Goal: Task Accomplishment & Management: Use online tool/utility

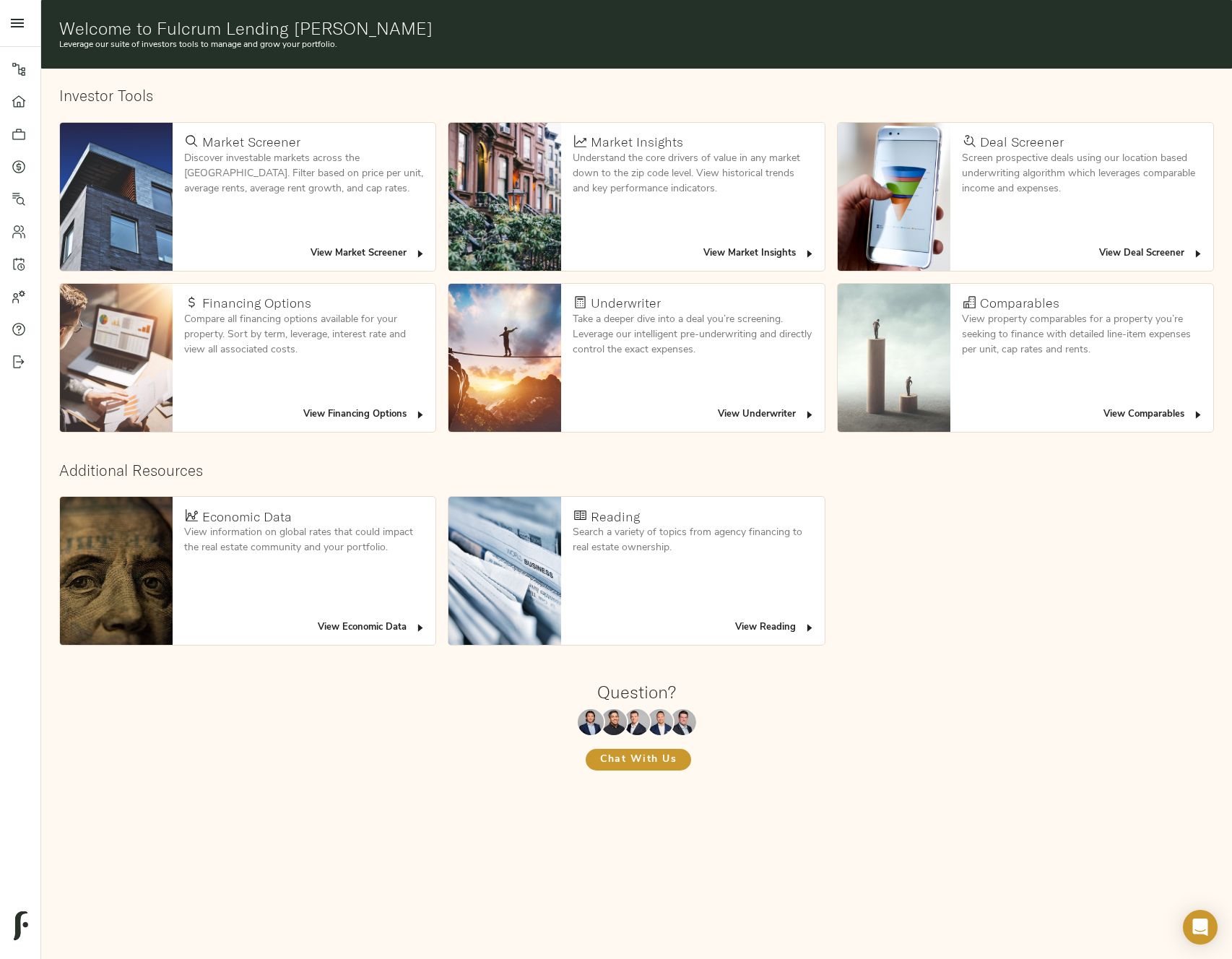
click at [1128, 245] on button "View Deal Screener" at bounding box center [1151, 253] width 112 height 22
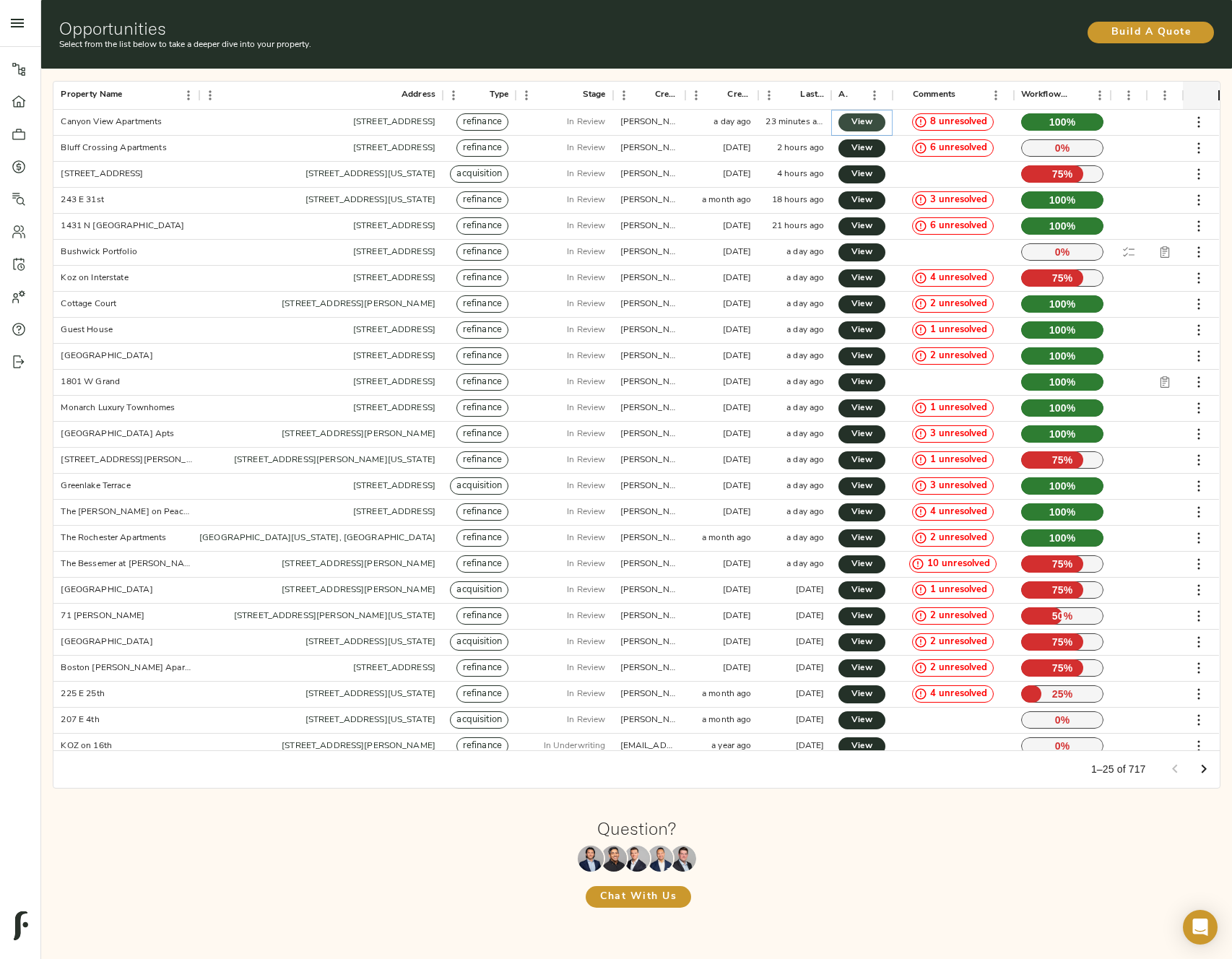
click at [856, 120] on span "View" at bounding box center [861, 122] width 17 height 15
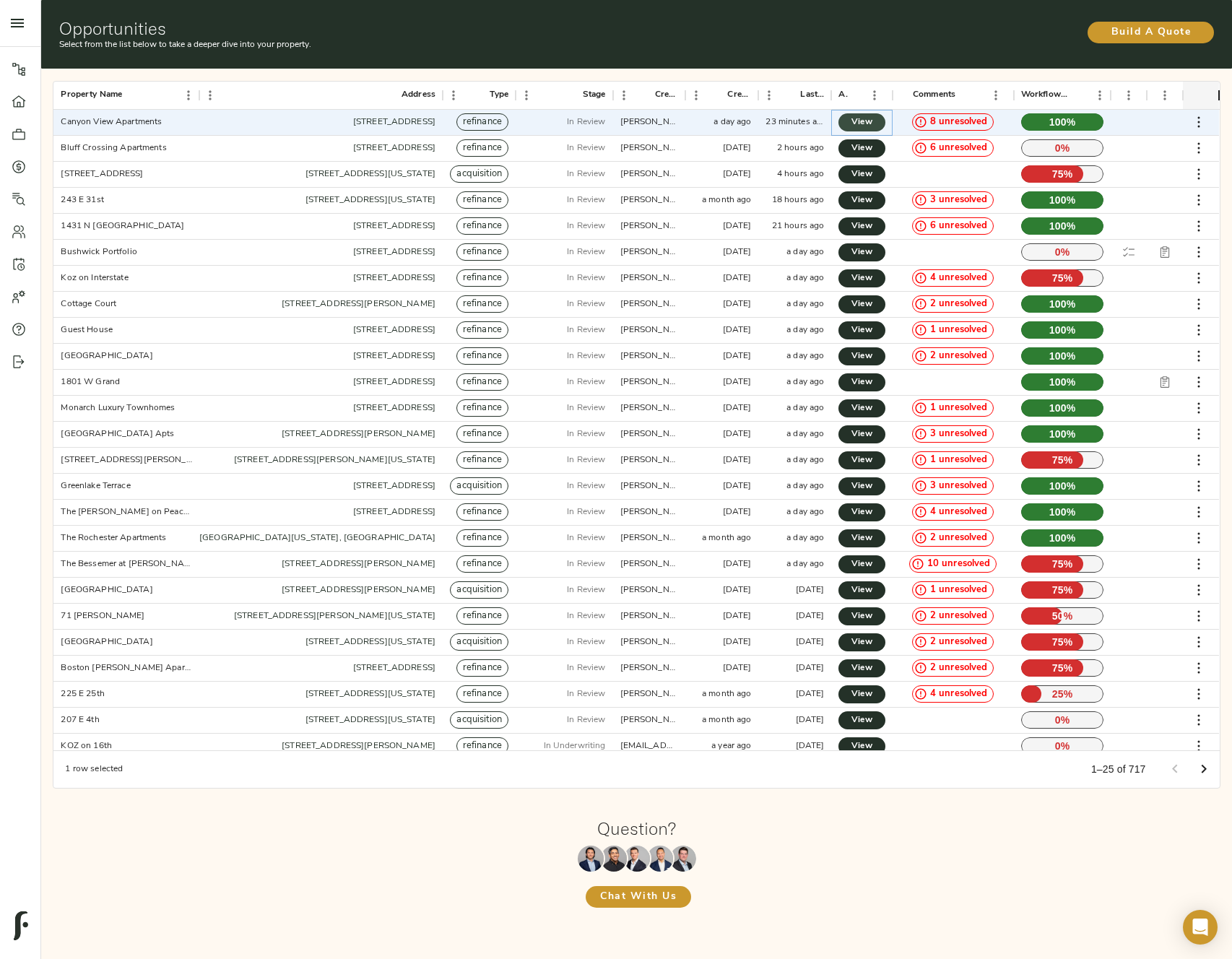
click at [860, 125] on span "View" at bounding box center [861, 122] width 17 height 15
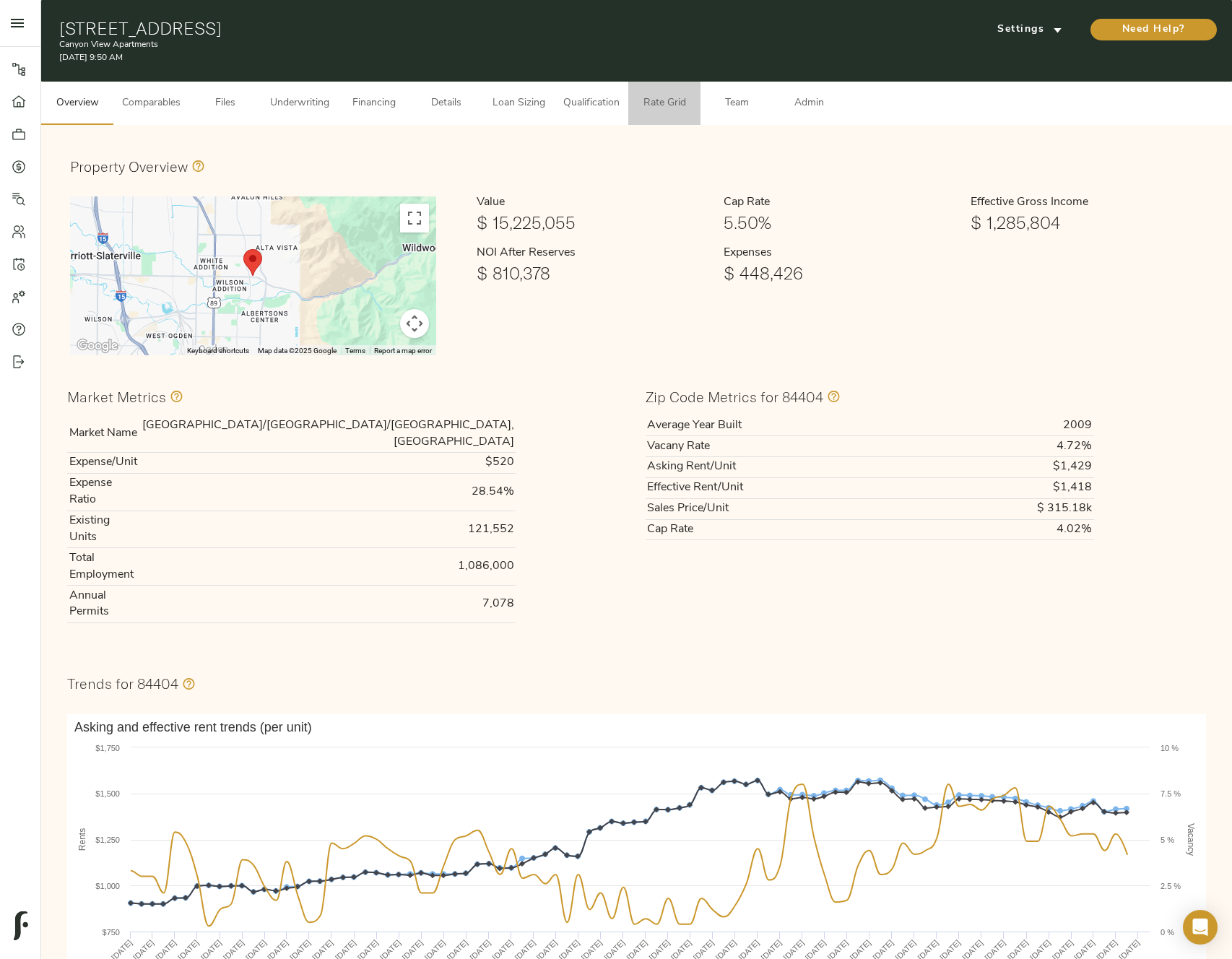
click at [661, 103] on span "Rate Grid" at bounding box center [664, 103] width 54 height 18
click at [822, 98] on span "Admin" at bounding box center [808, 103] width 54 height 18
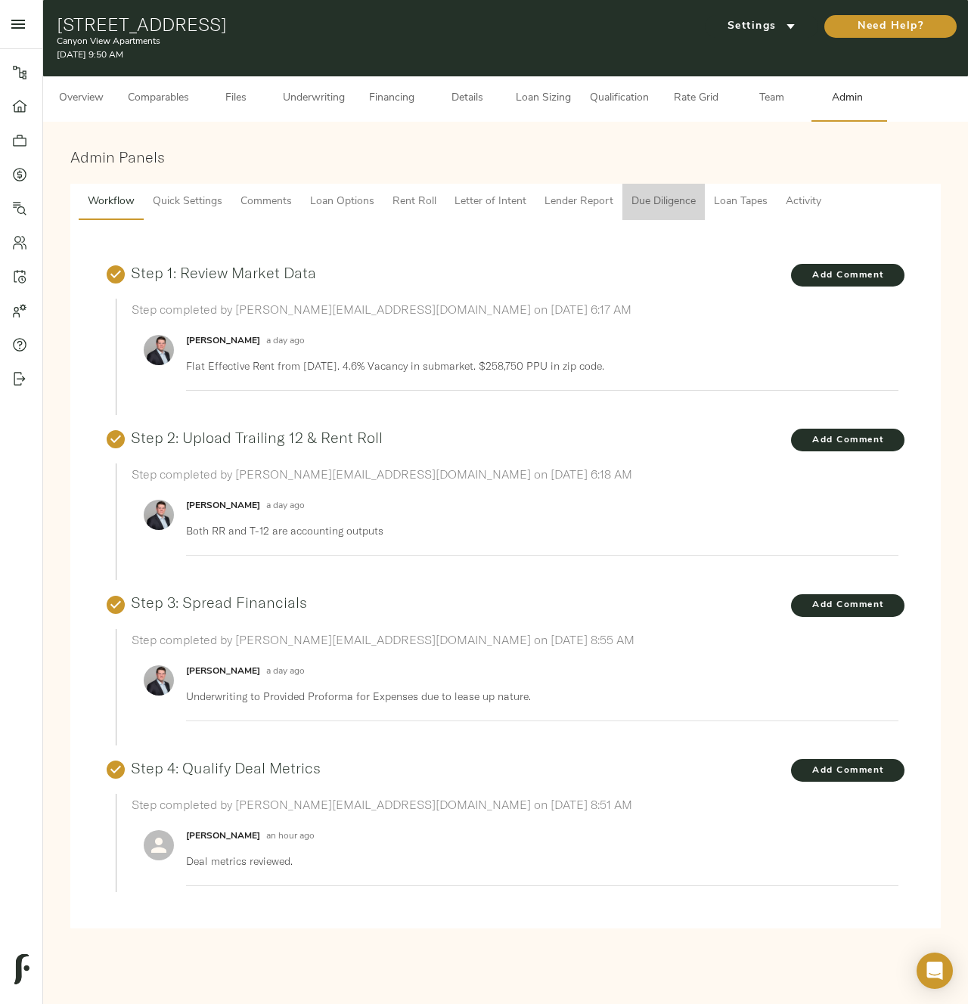
click at [631, 207] on span "Due Diligence" at bounding box center [663, 202] width 64 height 19
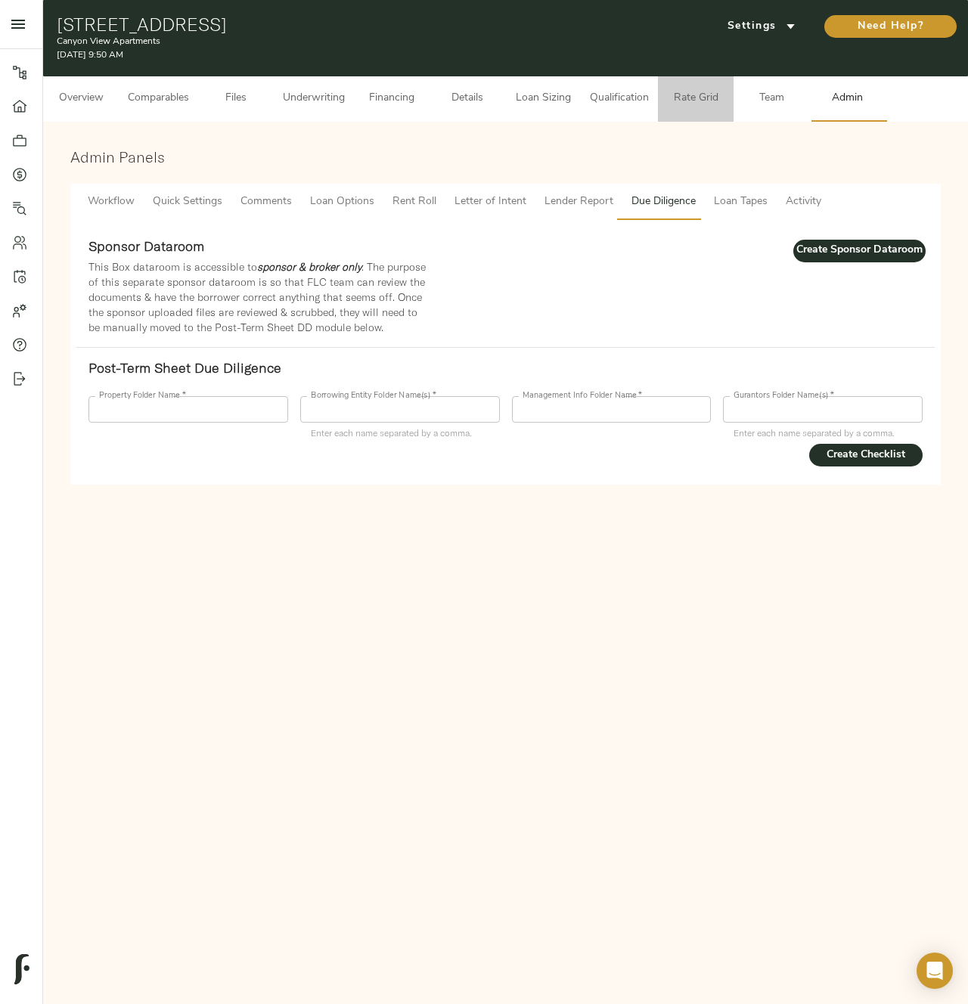
click at [697, 102] on span "Rate Grid" at bounding box center [695, 98] width 57 height 19
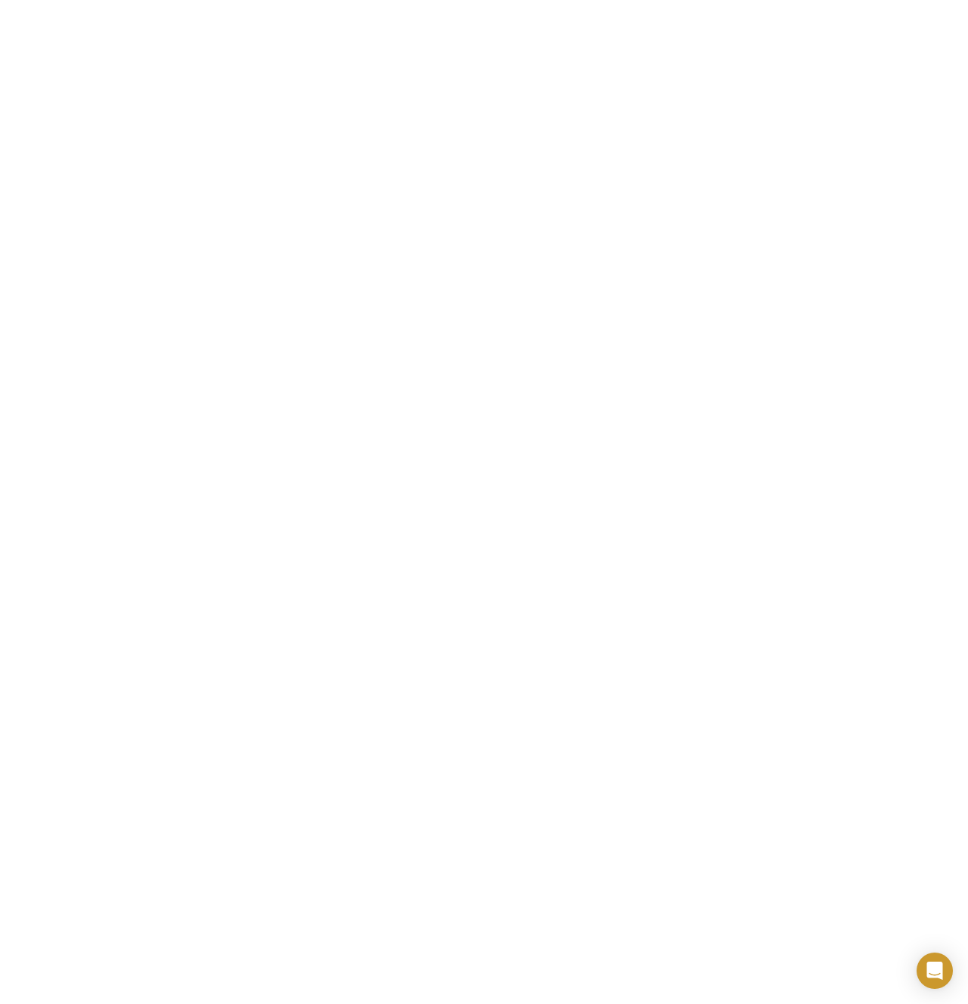
click at [633, 0] on html "Canyon View Apartments - [STREET_ADDRESS]" at bounding box center [484, 0] width 968 height 0
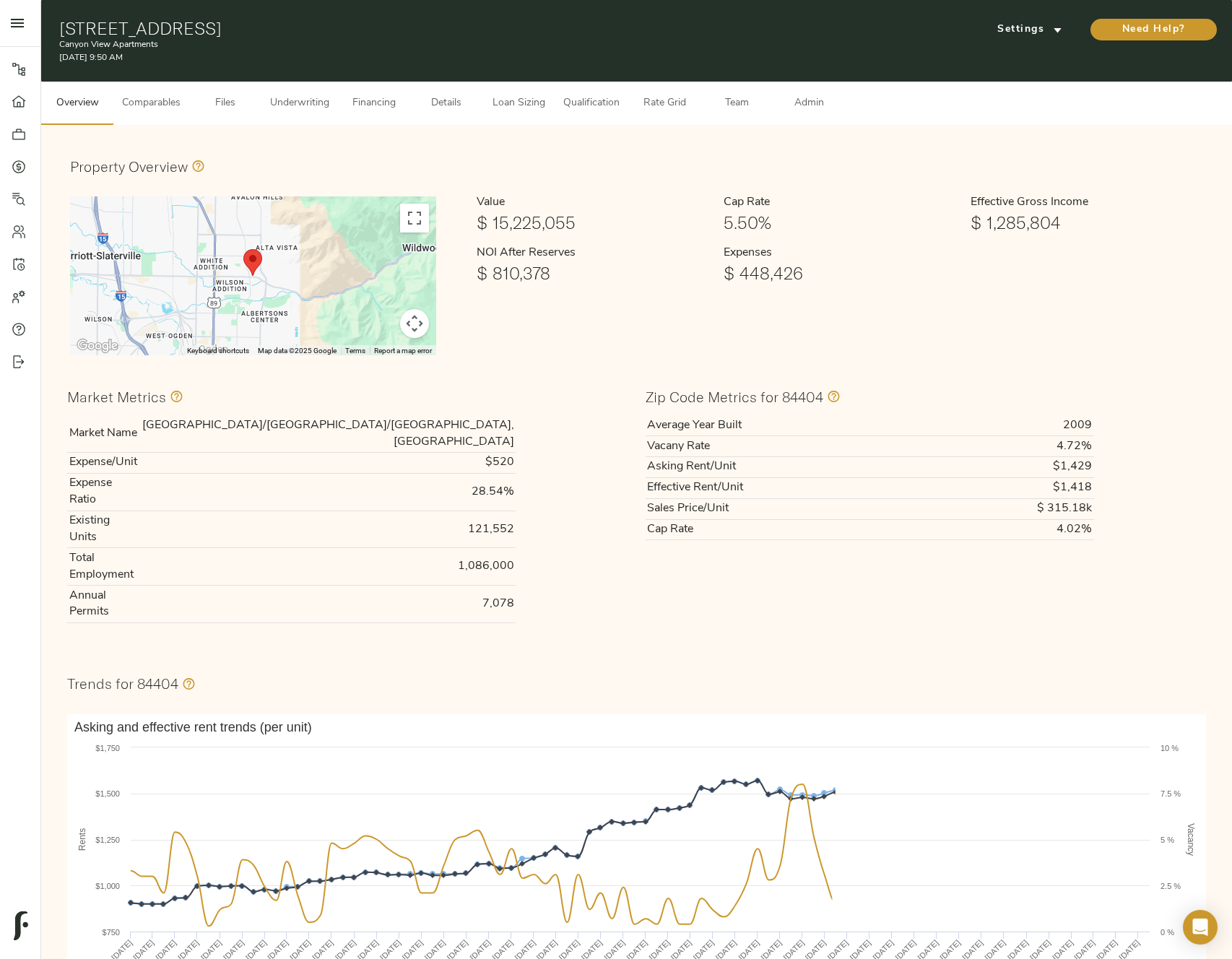
click at [815, 112] on button "Admin" at bounding box center [809, 102] width 73 height 43
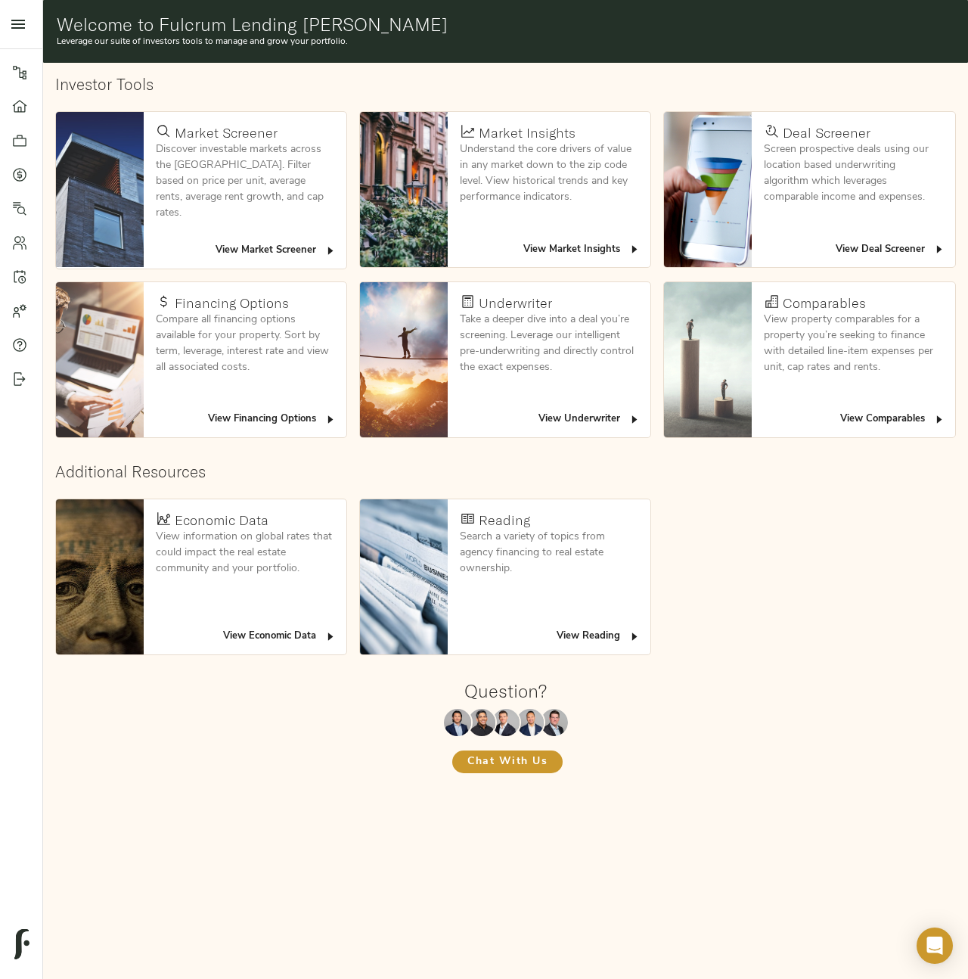
click at [926, 244] on span "View Deal Screener" at bounding box center [891, 249] width 110 height 17
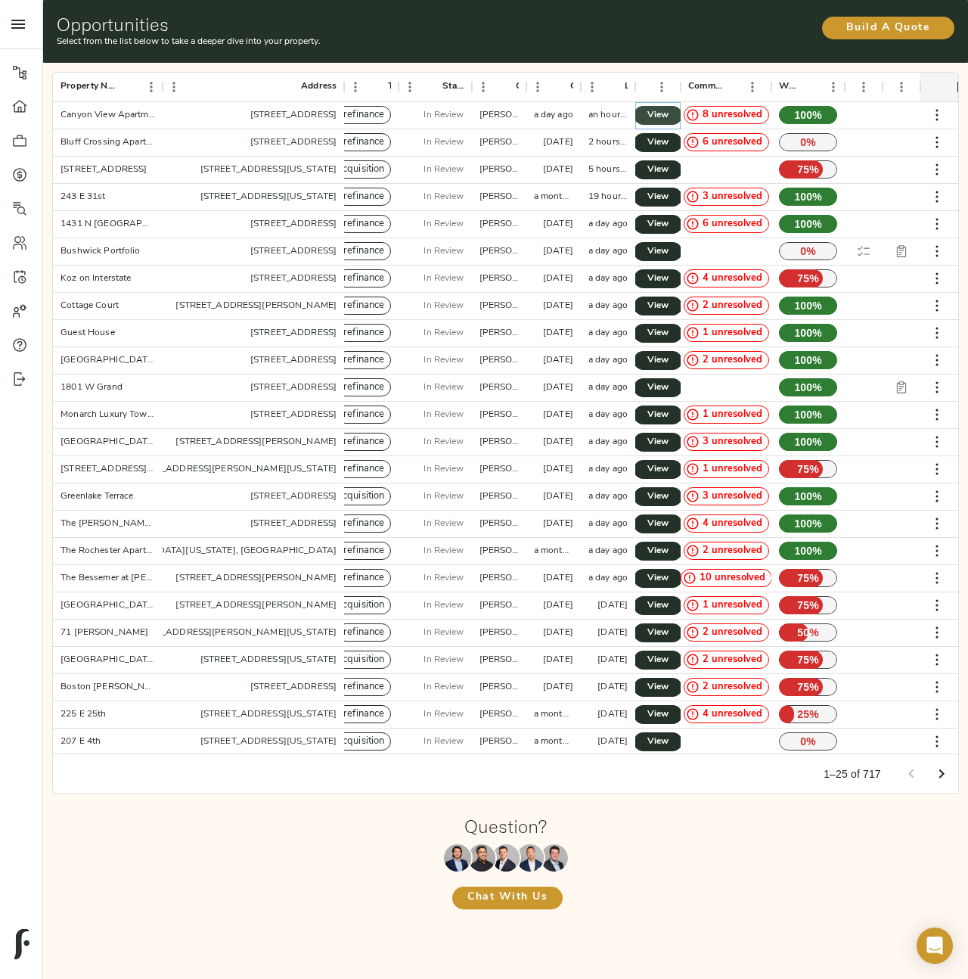
click at [657, 118] on span "View" at bounding box center [658, 115] width 18 height 16
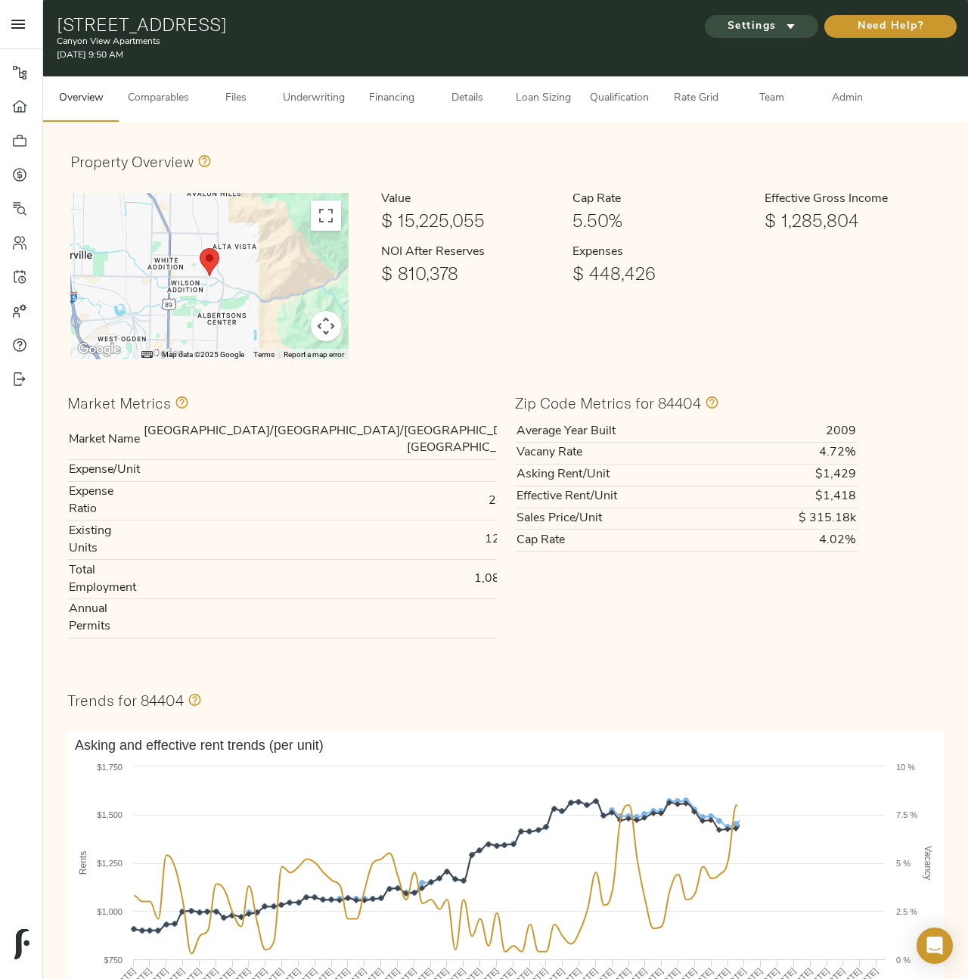
click at [796, 32] on icon "submit" at bounding box center [791, 26] width 16 height 16
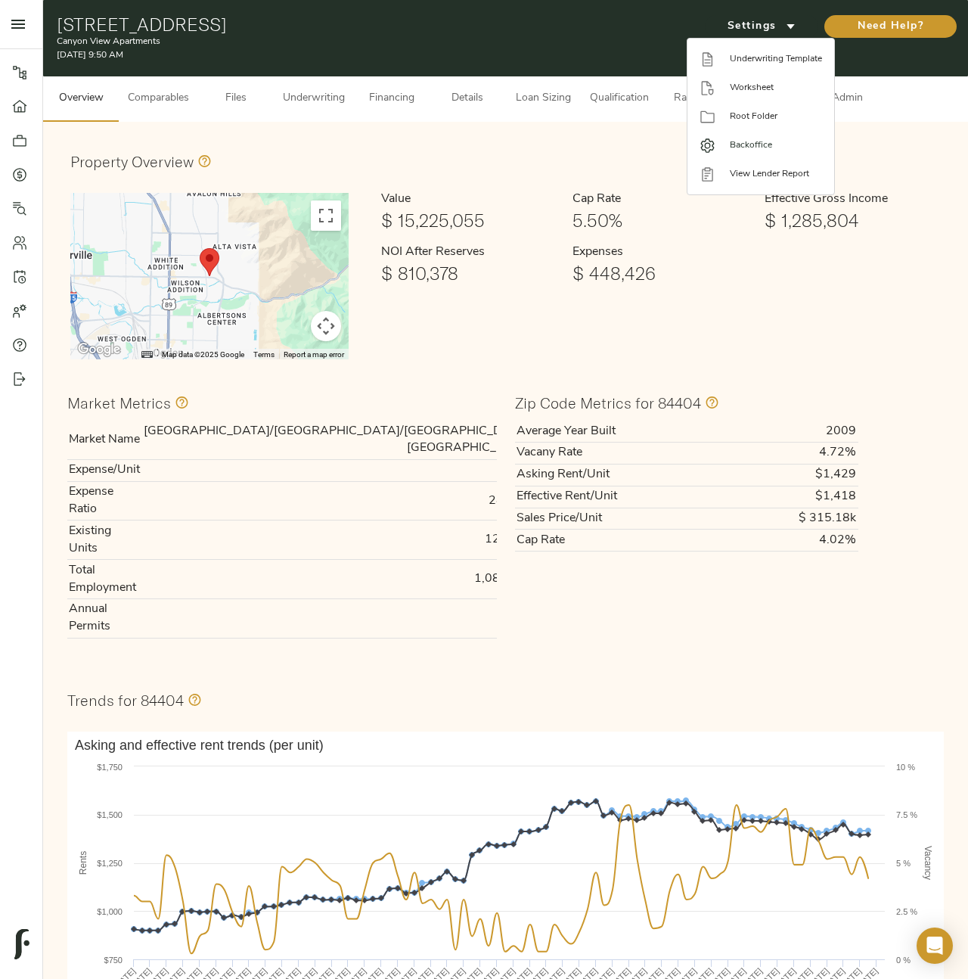
click at [795, 153] on li "Backoffice" at bounding box center [760, 145] width 147 height 29
click at [473, 179] on div at bounding box center [484, 489] width 968 height 979
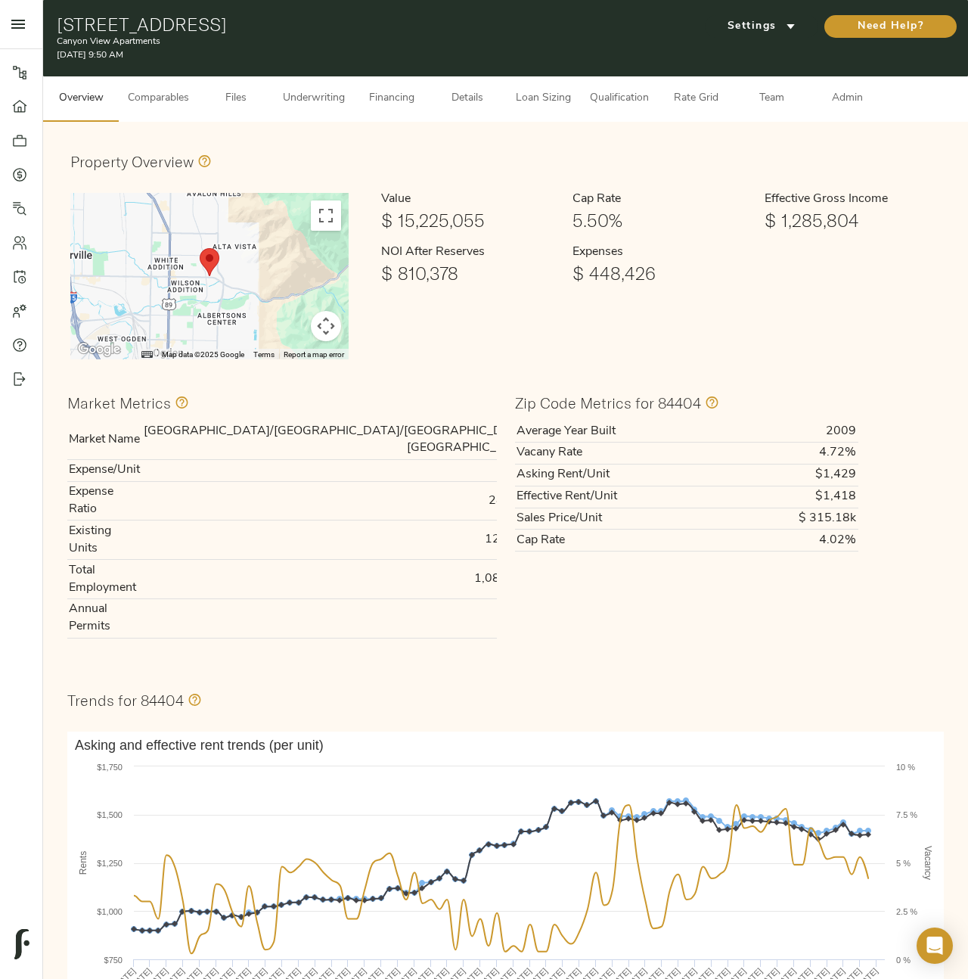
click at [551, 90] on span "Loan Sizing" at bounding box center [542, 98] width 57 height 19
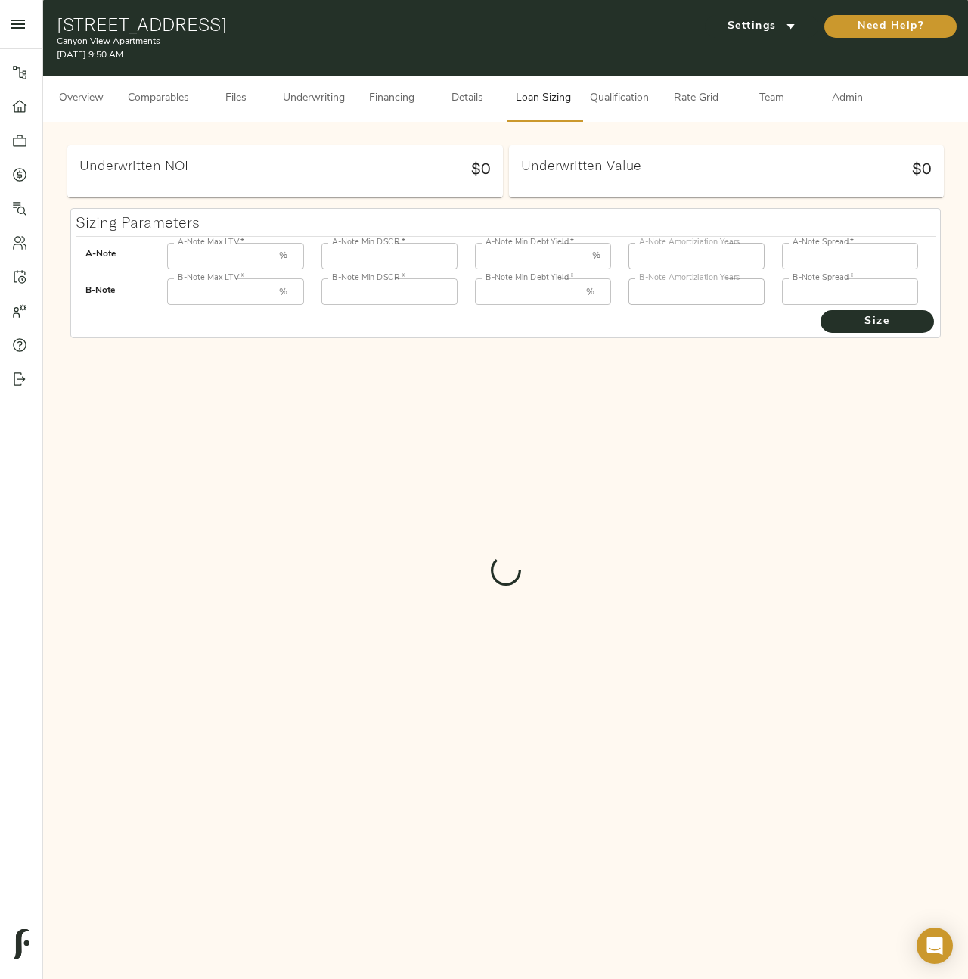
type input "55"
type input "1.25"
type input "12.00"
type input "30"
type input "250"
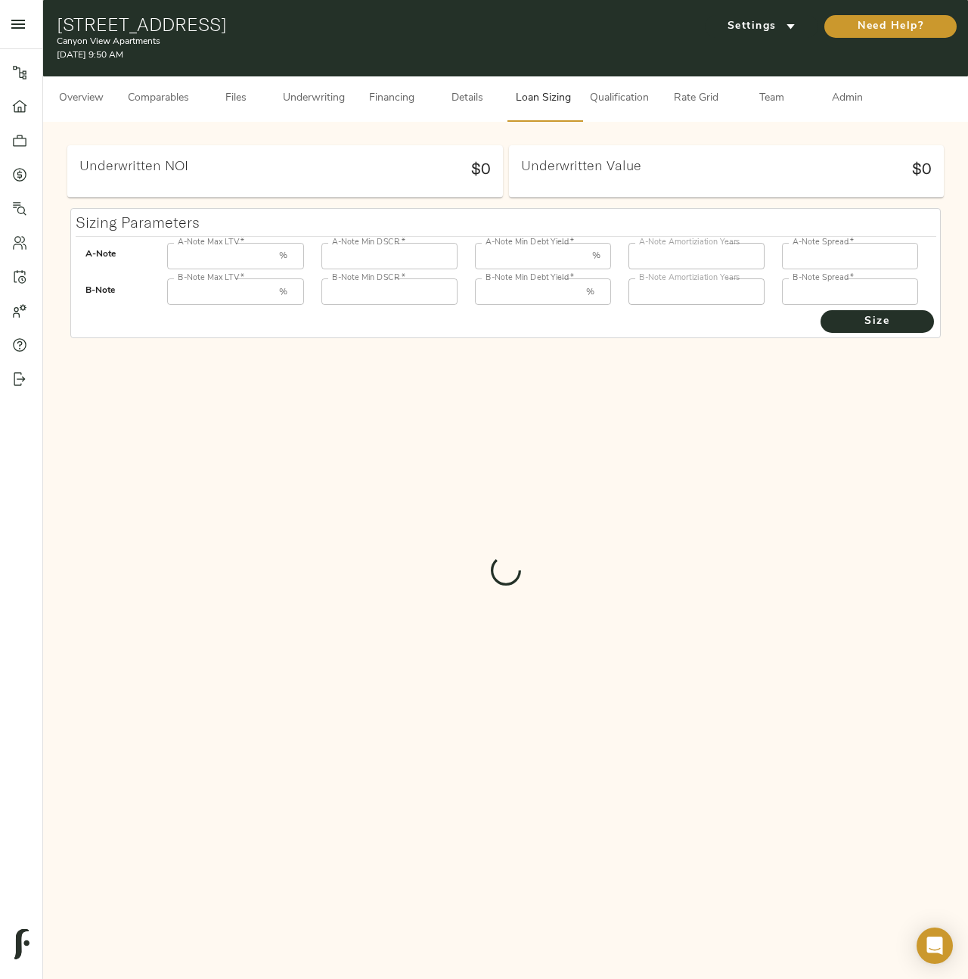
type input "85"
type input "1"
type input "8.00"
type input "30"
type input "1000"
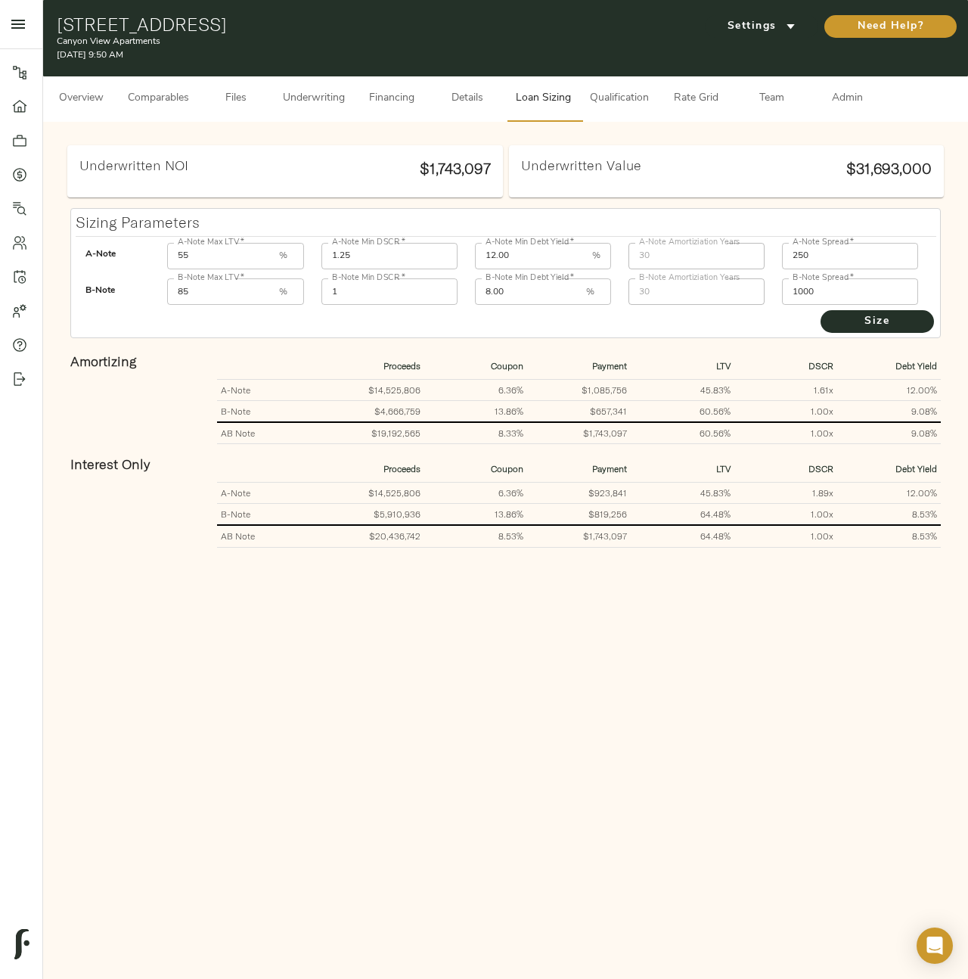
click at [718, 98] on span "Rate Grid" at bounding box center [695, 98] width 57 height 19
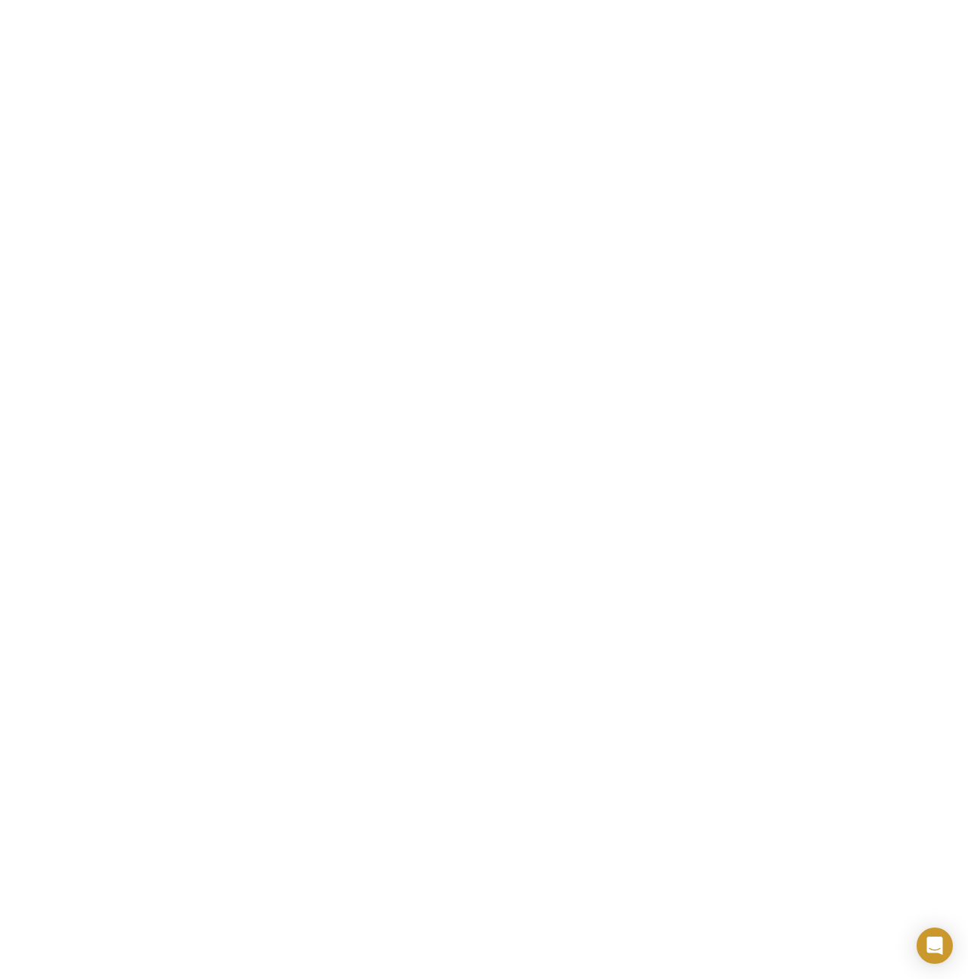
click at [193, 0] on html "Canyon View Apartments - [STREET_ADDRESS]" at bounding box center [484, 0] width 968 height 0
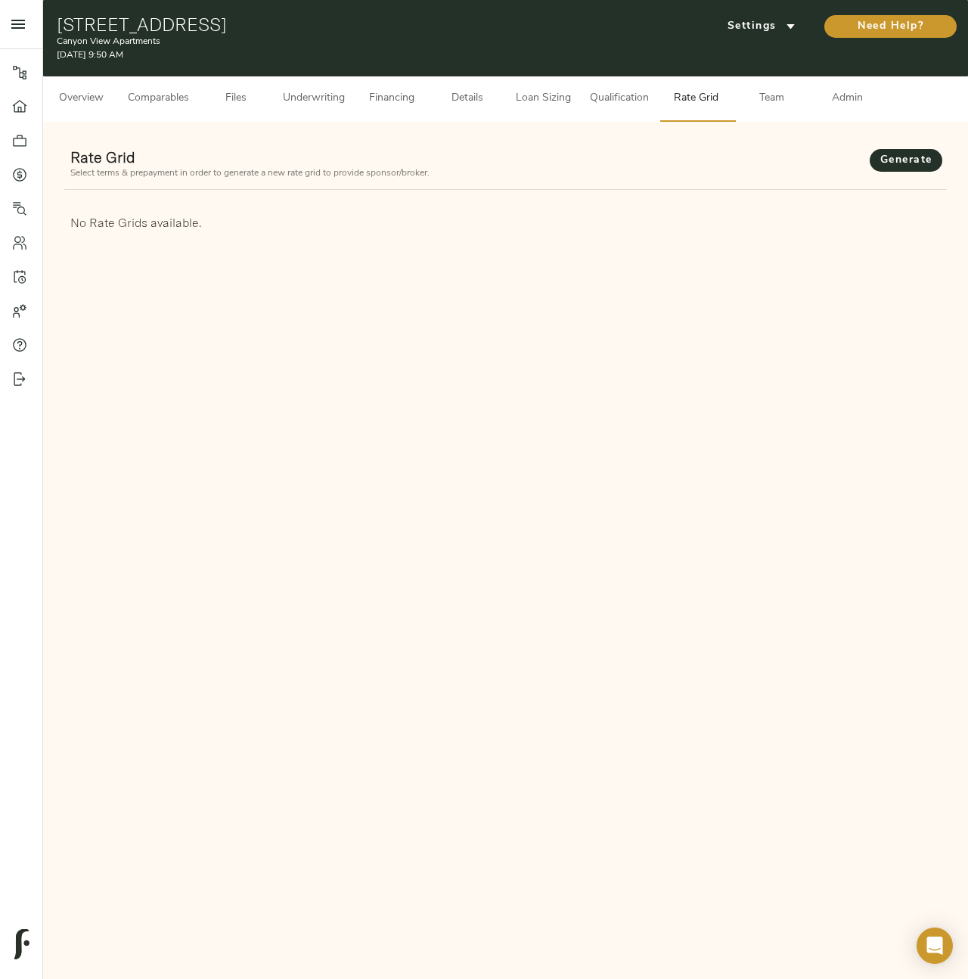
click at [557, 107] on span "Loan Sizing" at bounding box center [542, 98] width 57 height 19
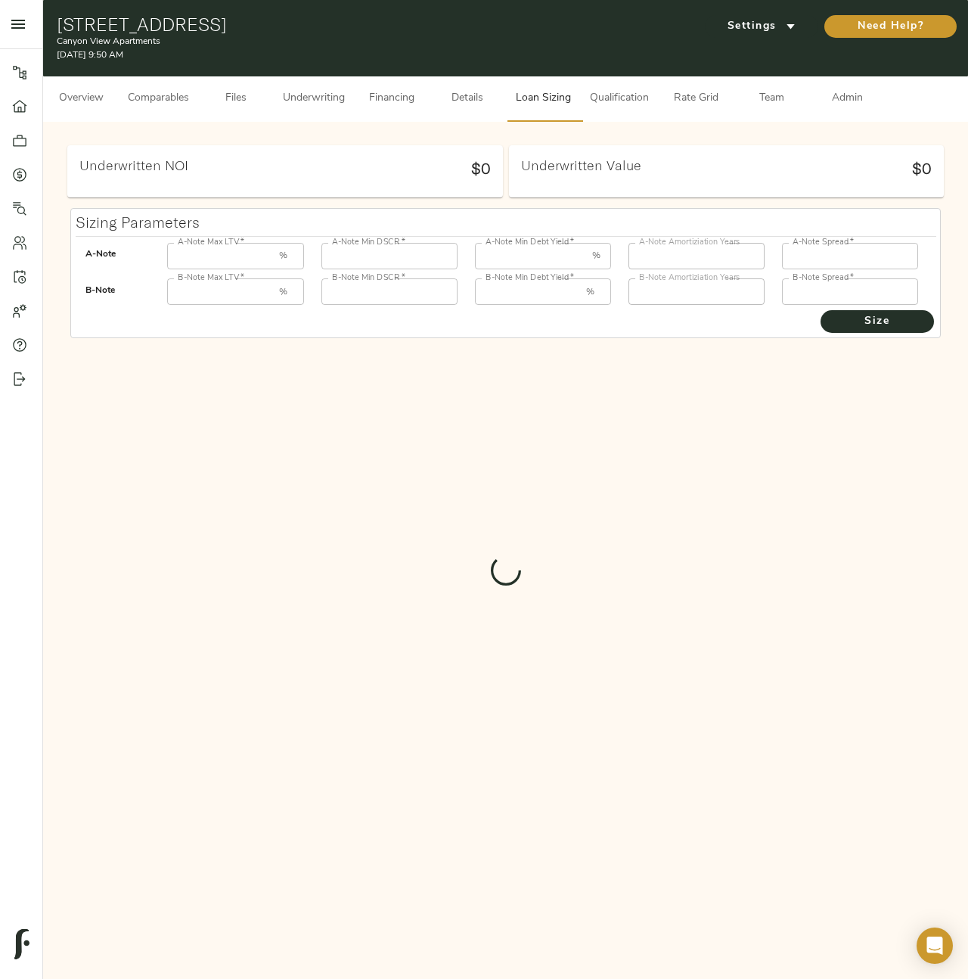
type input "55"
type input "1.25"
type input "12.00"
type input "30"
type input "250"
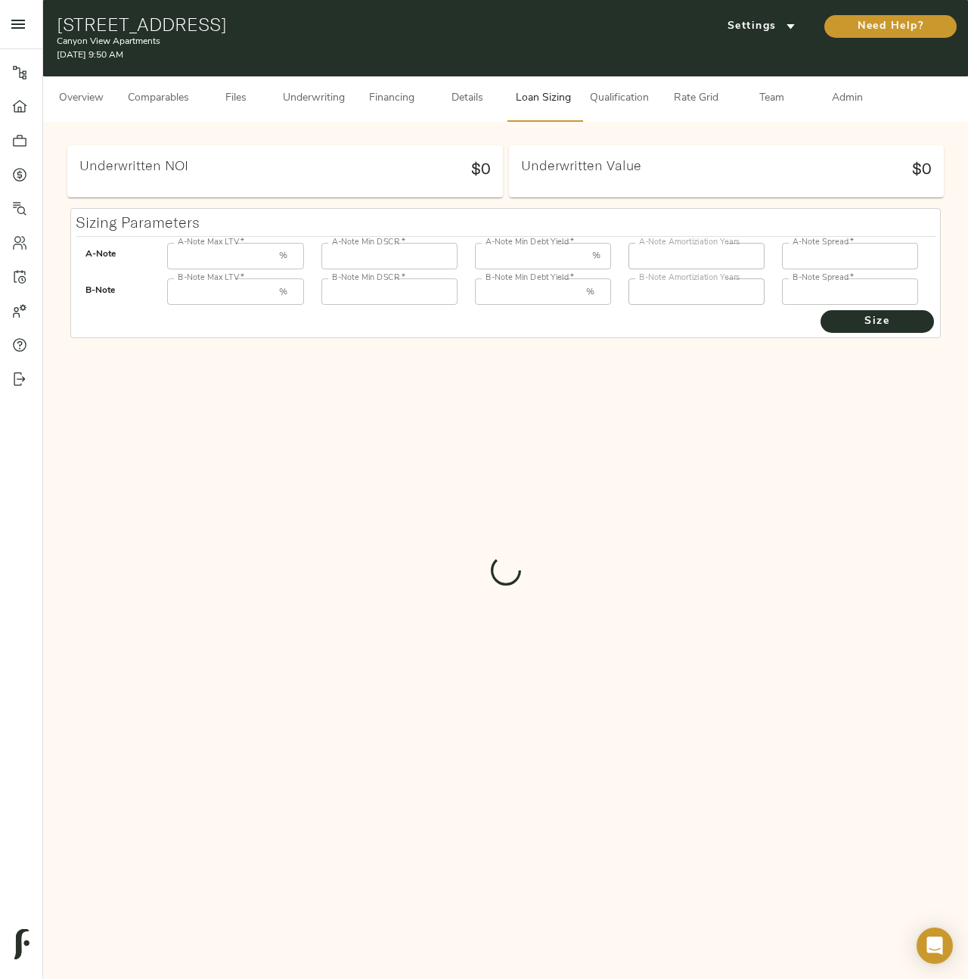
type input "85"
type input "1"
type input "8.00"
type input "30"
type input "1000"
